Goal: Obtain resource: Obtain resource

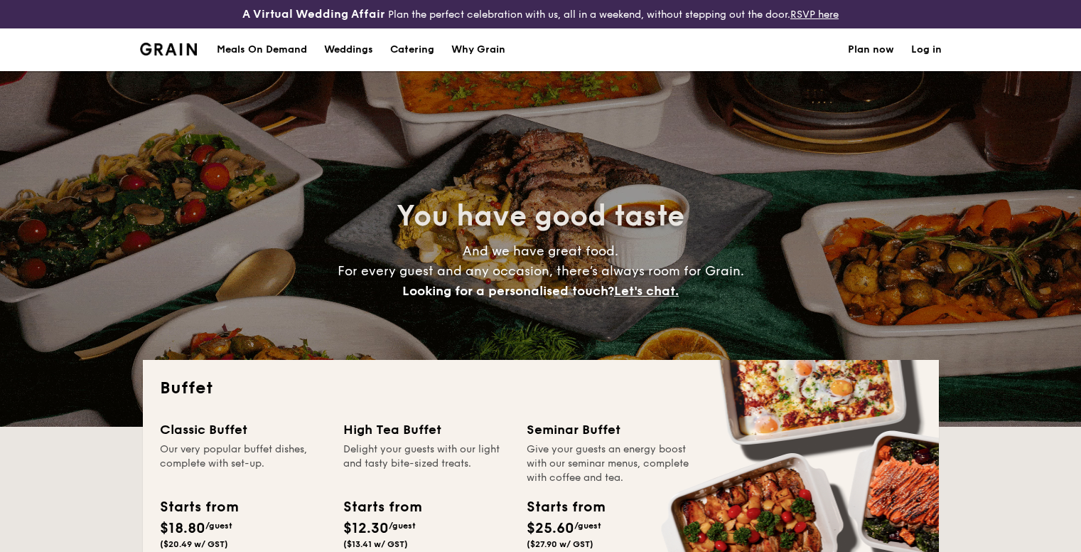
select select
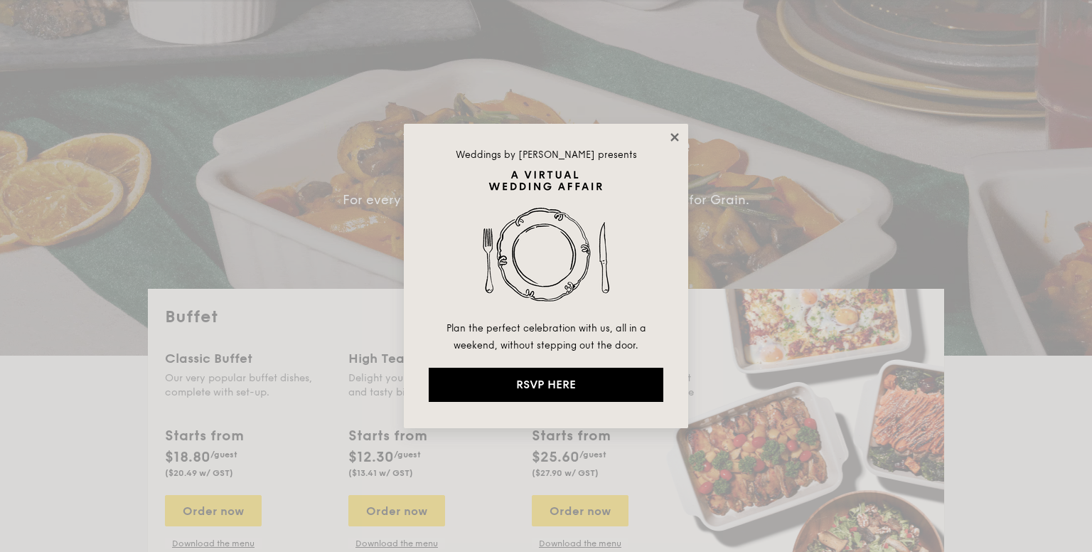
click at [674, 139] on icon at bounding box center [674, 137] width 13 height 13
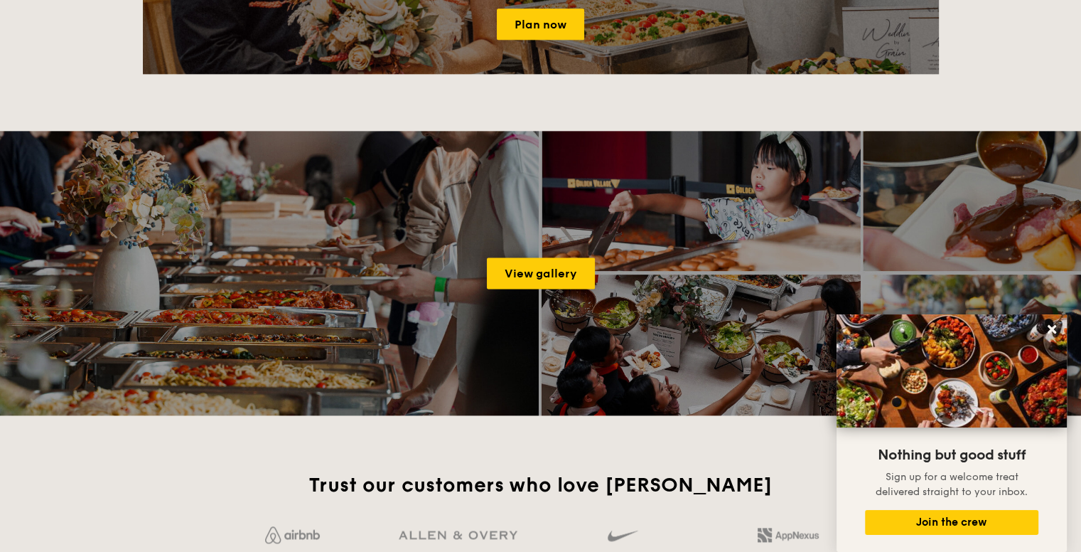
scroll to position [1919, 0]
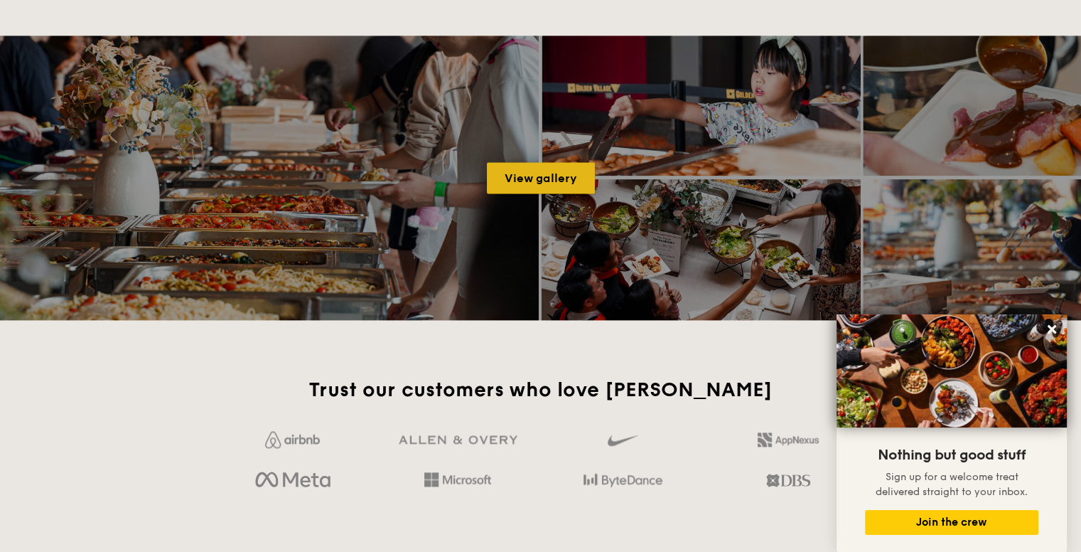
click at [532, 179] on link "View gallery" at bounding box center [541, 177] width 108 height 31
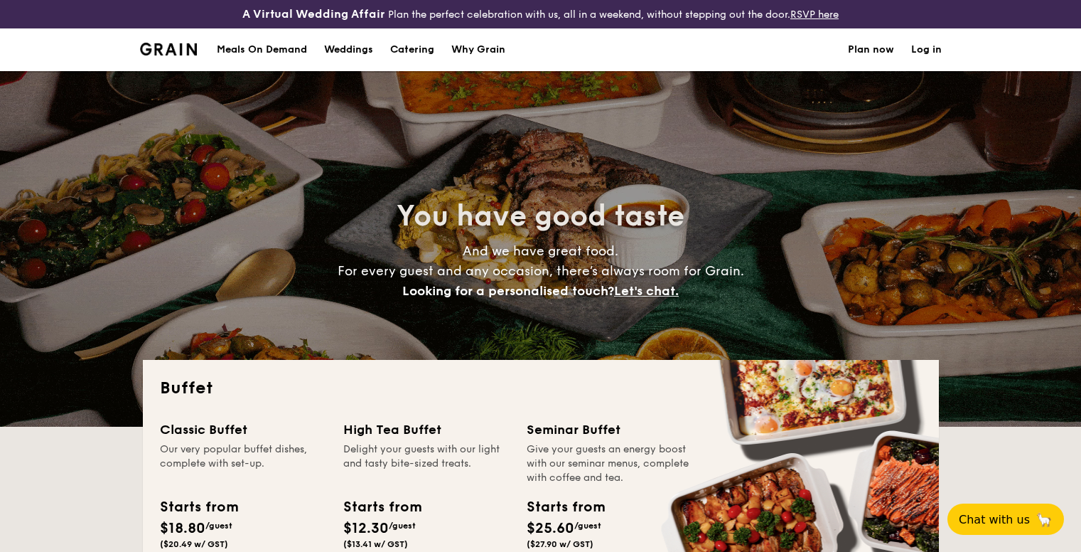
select select
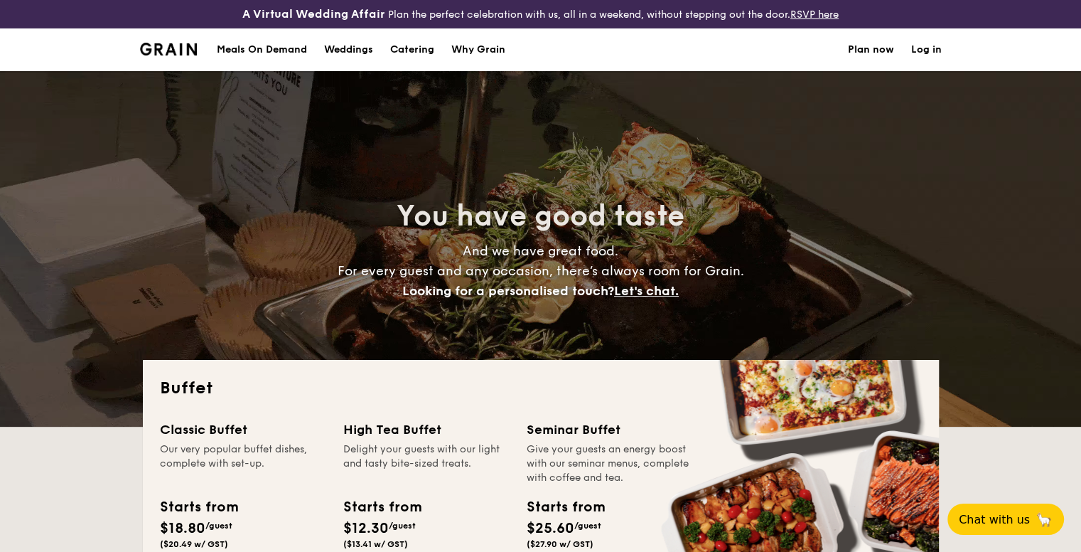
scroll to position [355, 0]
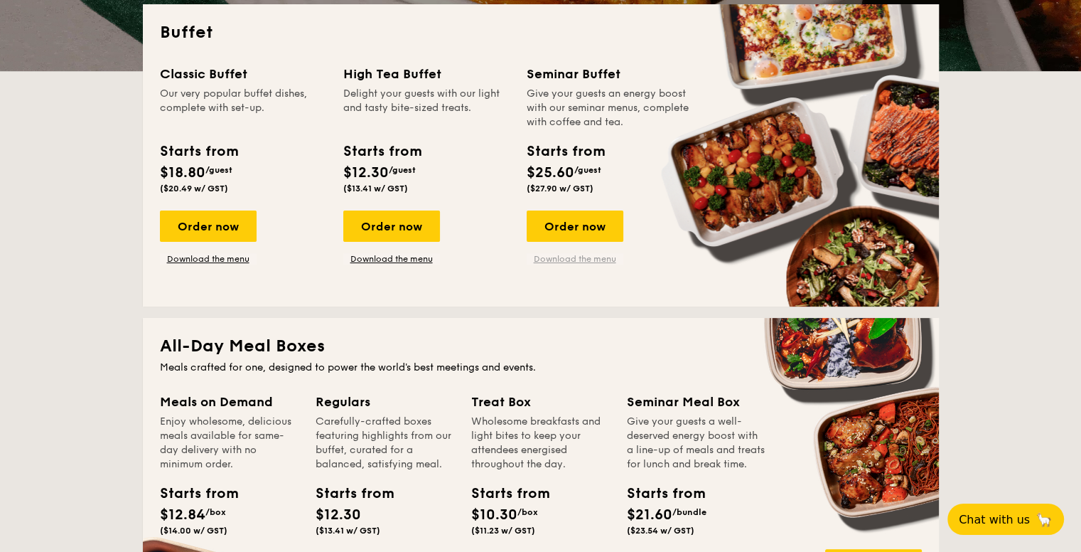
click at [567, 253] on link "Download the menu" at bounding box center [575, 258] width 97 height 11
